Goal: Information Seeking & Learning: Learn about a topic

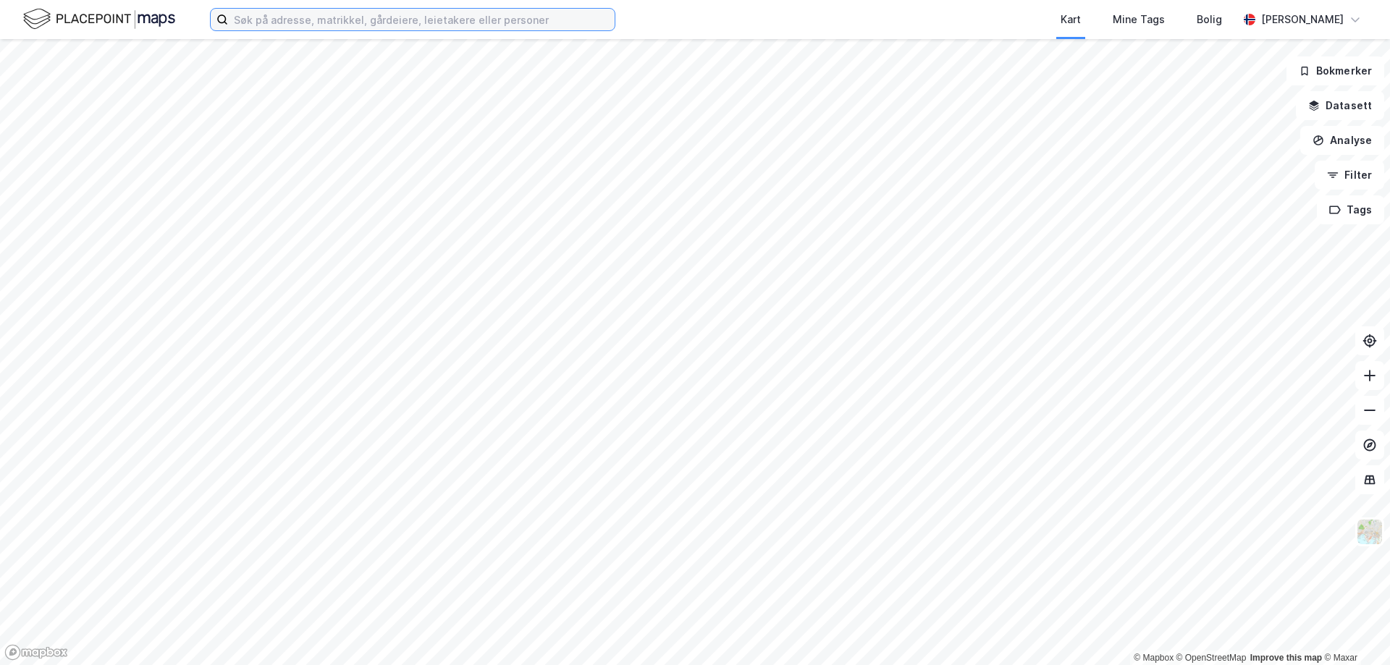
click at [397, 19] on input at bounding box center [421, 20] width 386 height 22
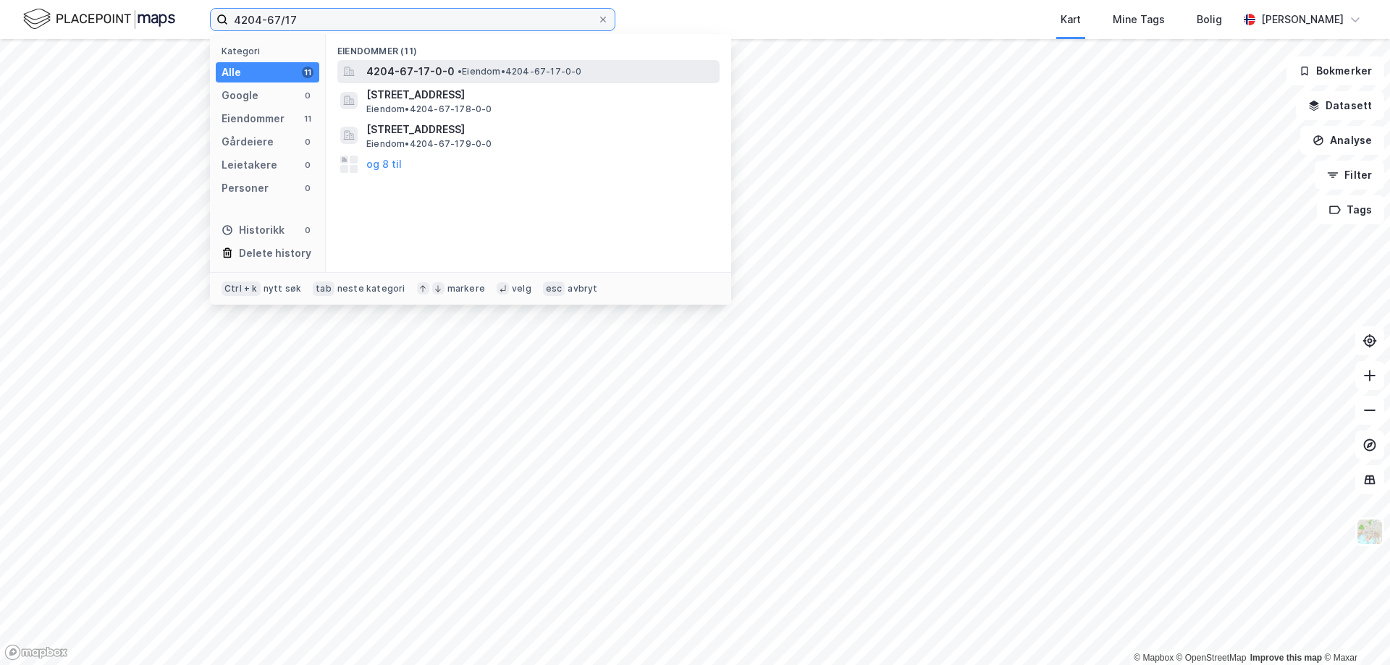
type input "4204-67/17"
click at [426, 66] on span "4204-67-17-0-0" at bounding box center [410, 71] width 88 height 17
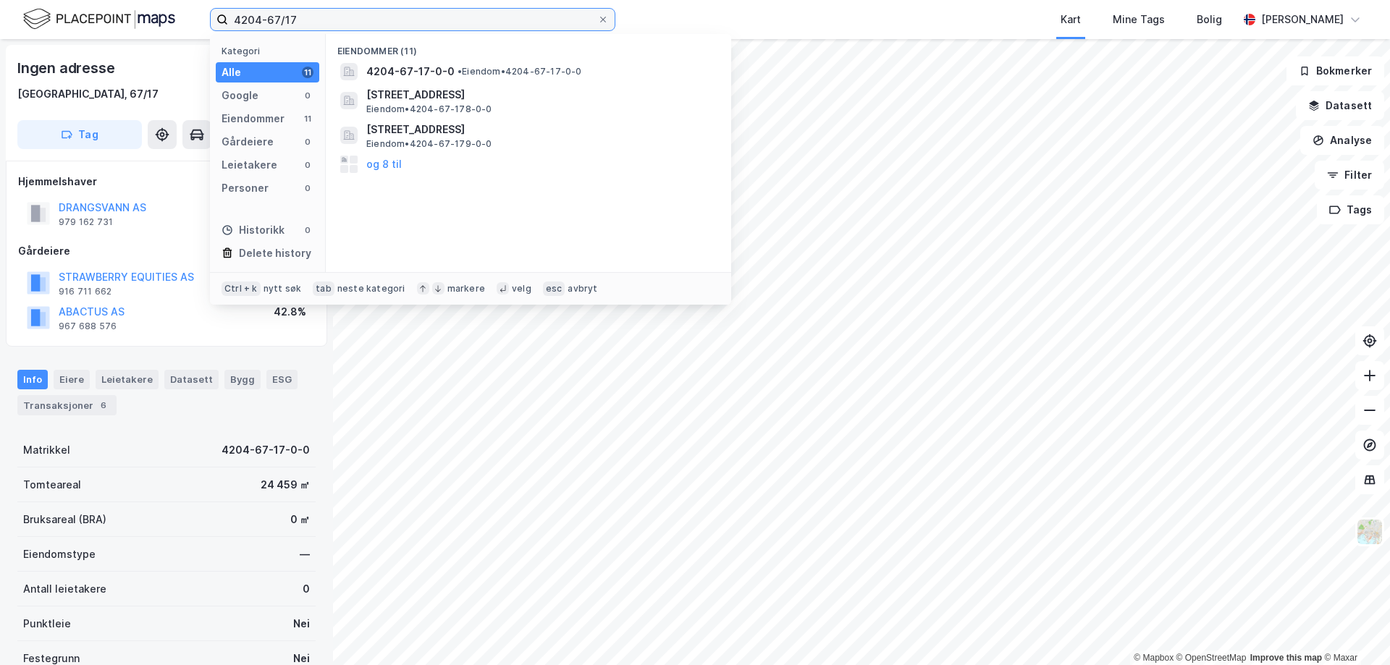
drag, startPoint x: 303, startPoint y: 19, endPoint x: 199, endPoint y: 14, distance: 104.3
click at [199, 14] on div "4204-67/17 Kategori Alle 11 Google 0 Eiendommer 11 Gårdeiere 0 Leietakere 0 Per…" at bounding box center [695, 19] width 1390 height 39
click at [604, 14] on div at bounding box center [603, 20] width 9 height 12
click at [597, 14] on input "4204-67/17" at bounding box center [412, 20] width 369 height 22
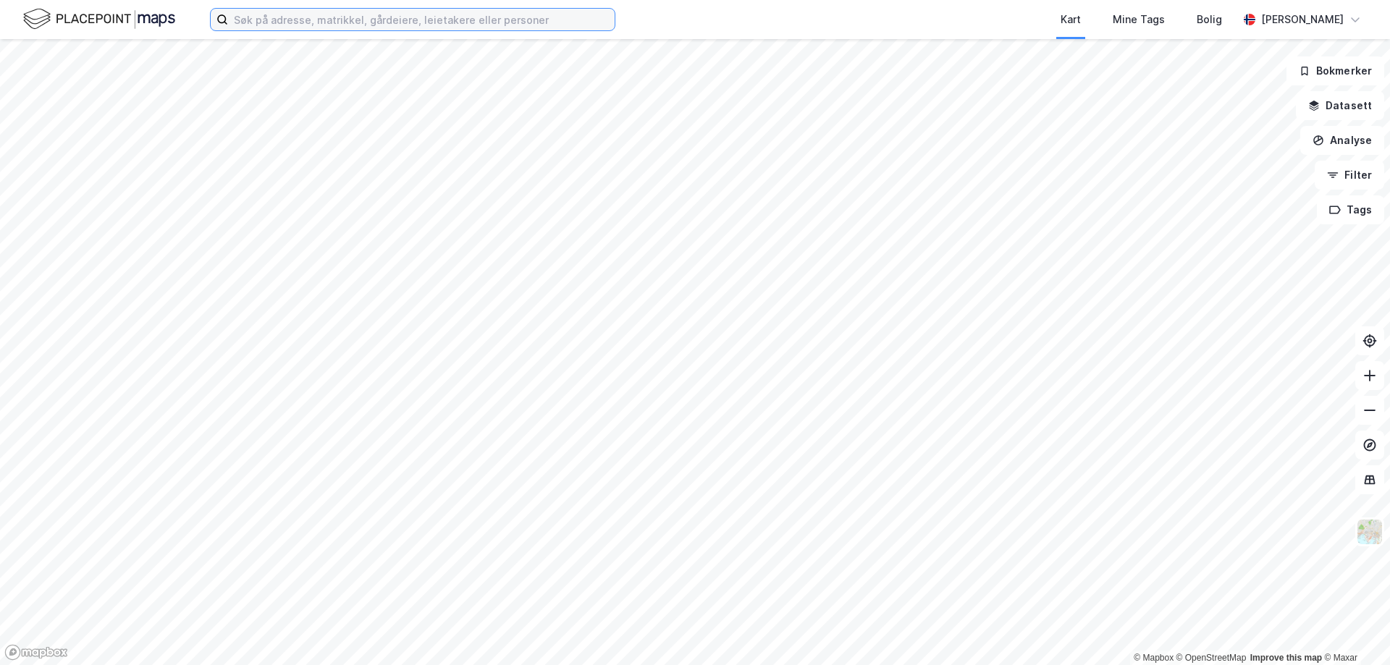
click at [381, 22] on input at bounding box center [421, 20] width 386 height 22
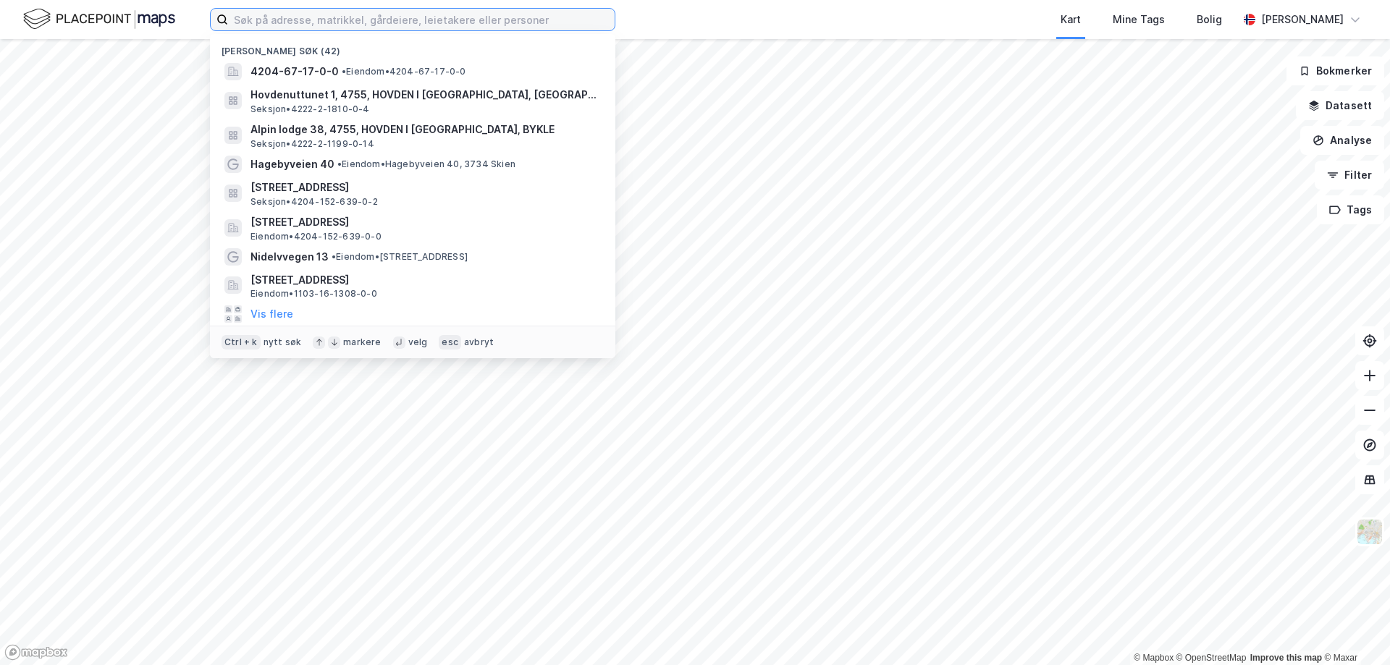
paste input "[STREET_ADDRESS]"
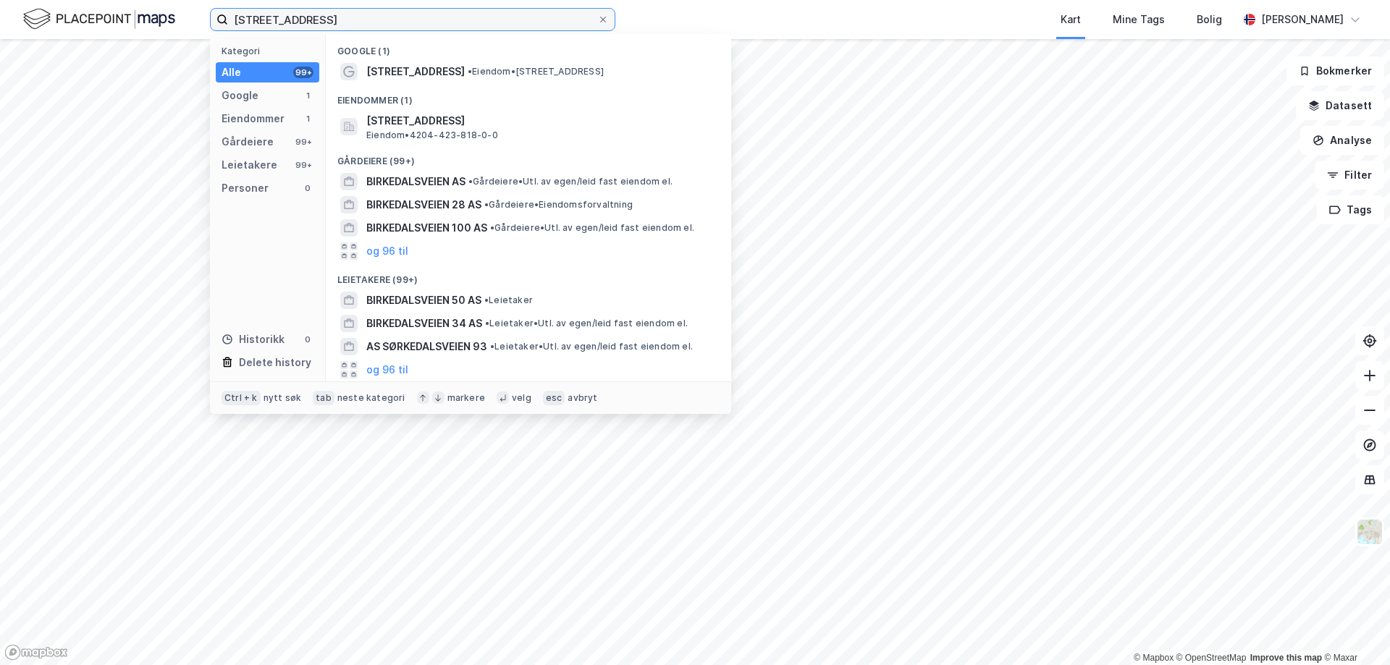
click at [339, 21] on input "[STREET_ADDRESS]" at bounding box center [412, 20] width 369 height 22
type input "[STREET_ADDRESS]"
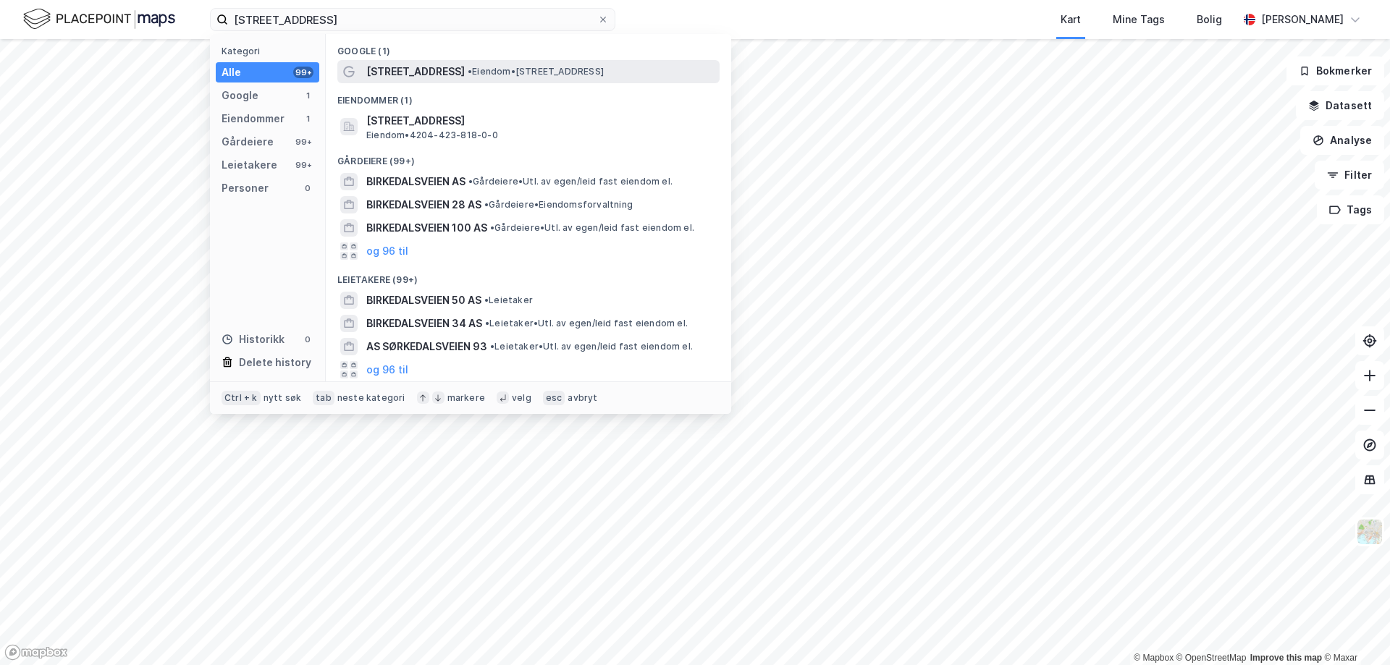
click at [402, 72] on span "[STREET_ADDRESS]" at bounding box center [415, 71] width 98 height 17
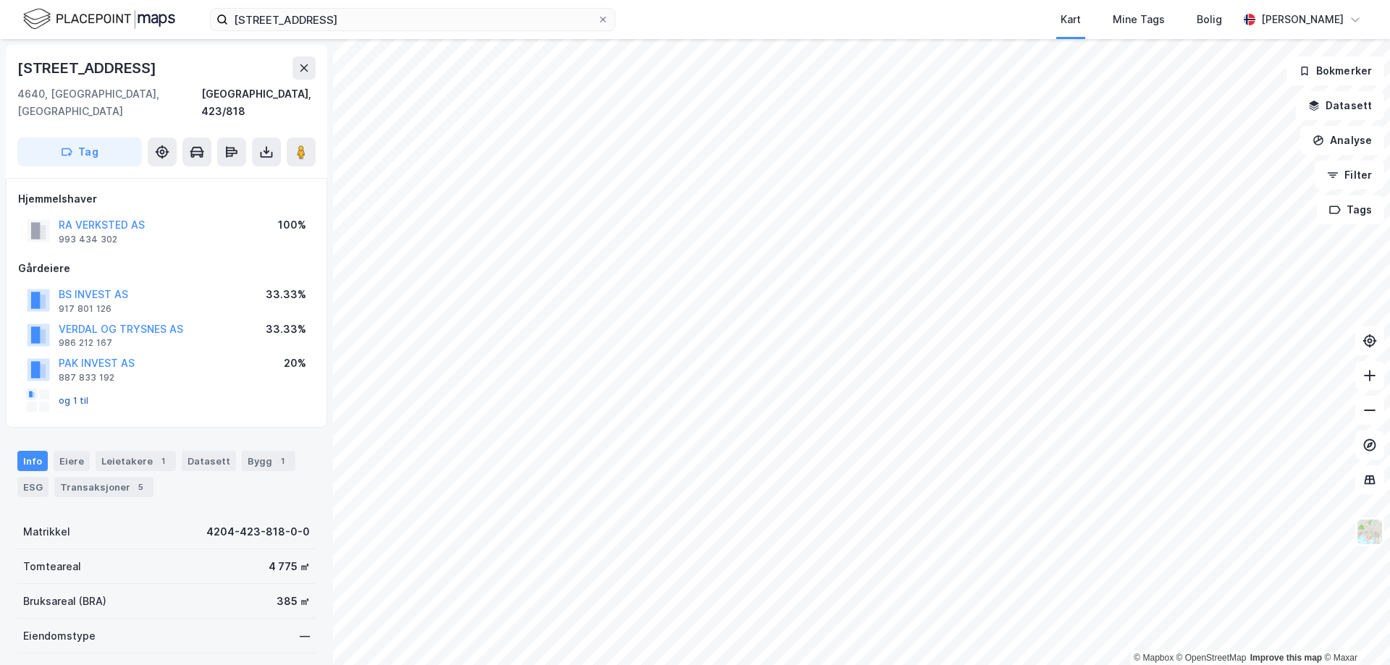
click at [0, 0] on button "og 1 til" at bounding box center [0, 0] width 0 height 0
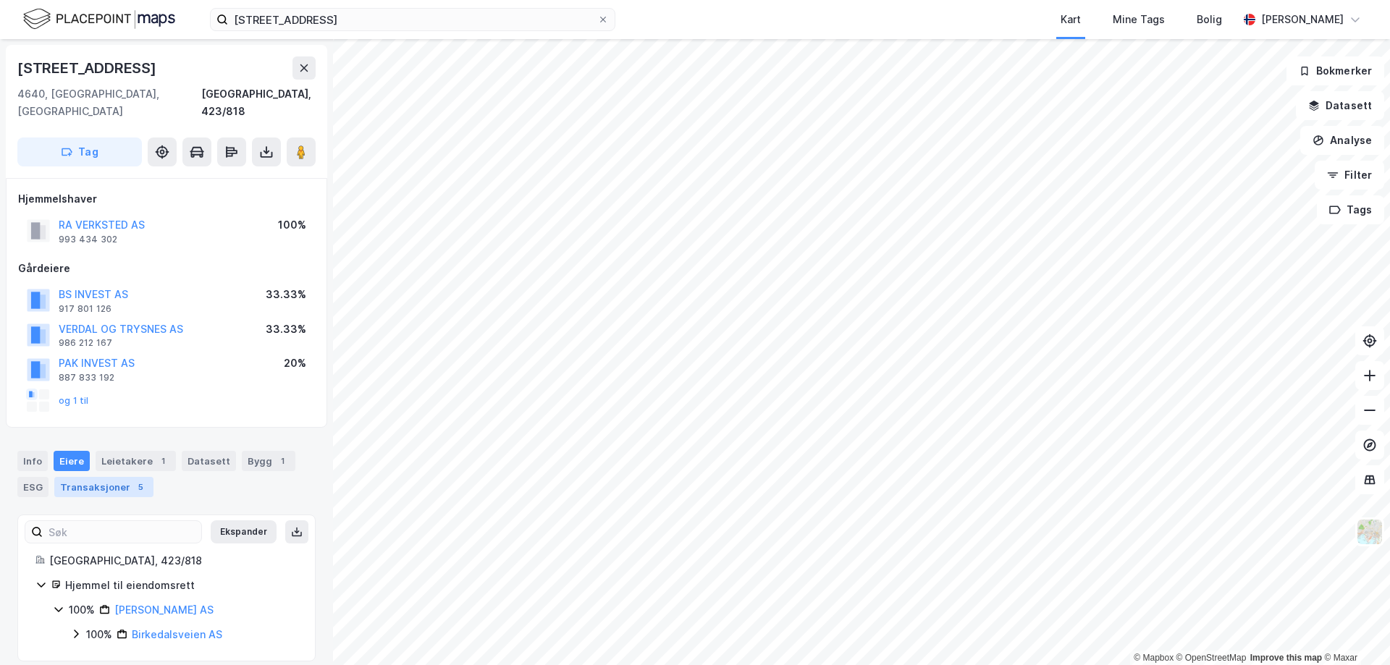
click at [101, 477] on div "Transaksjoner 5" at bounding box center [103, 487] width 99 height 20
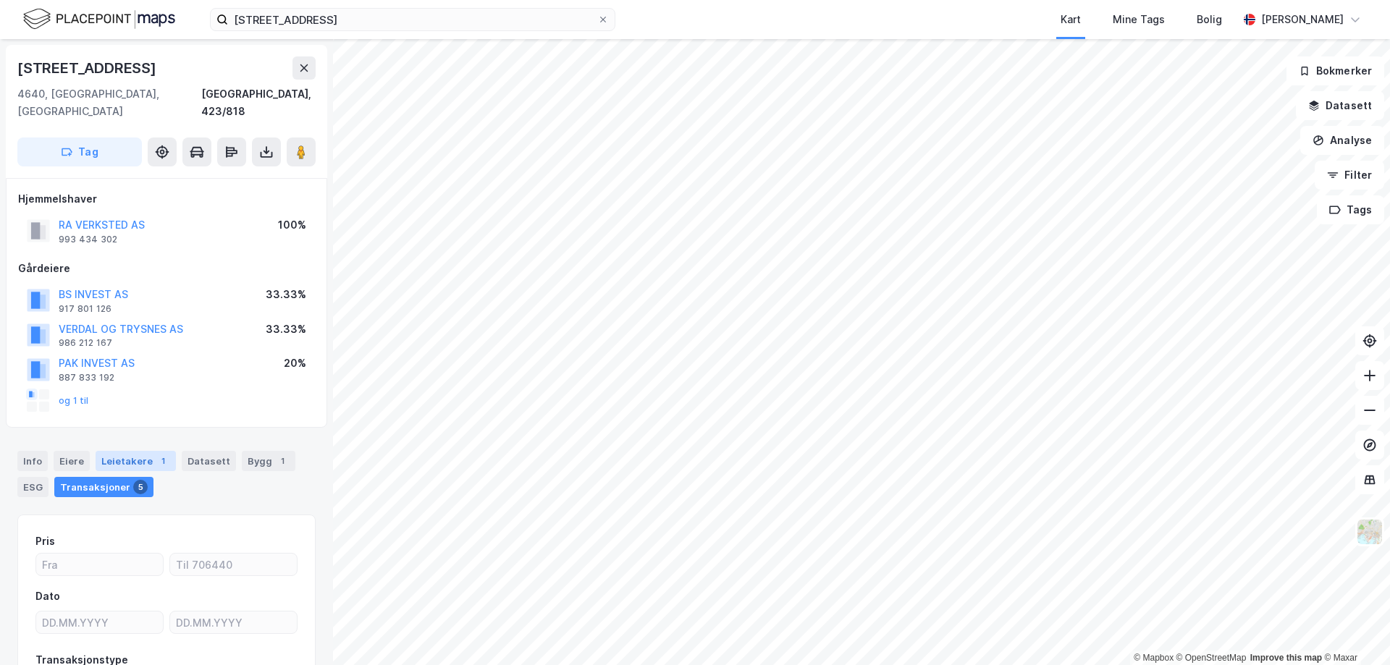
click at [110, 451] on div "Leietakere 1" at bounding box center [136, 461] width 80 height 20
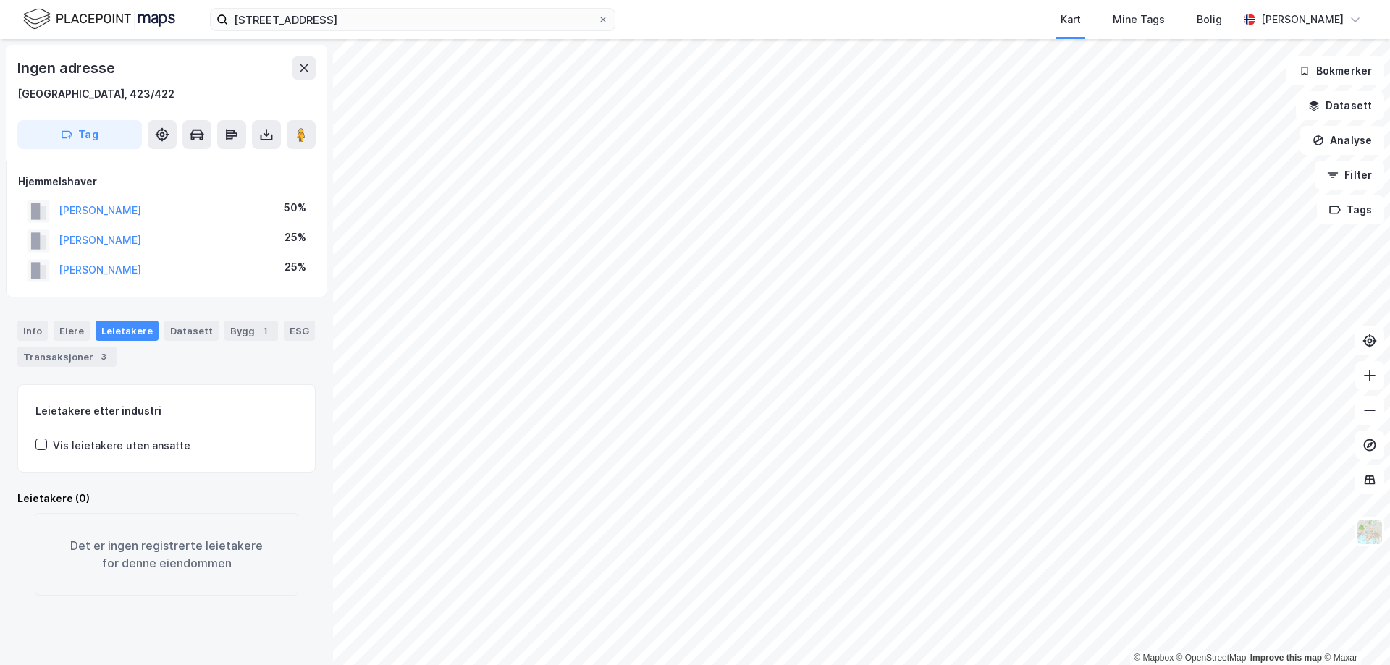
click at [1015, 664] on html "Birkedalsveien 20 Kart Mine Tags Bolig Jonas Mossestad © Mapbox © OpenStreetMap…" at bounding box center [695, 332] width 1390 height 665
